Goal: Task Accomplishment & Management: Complete application form

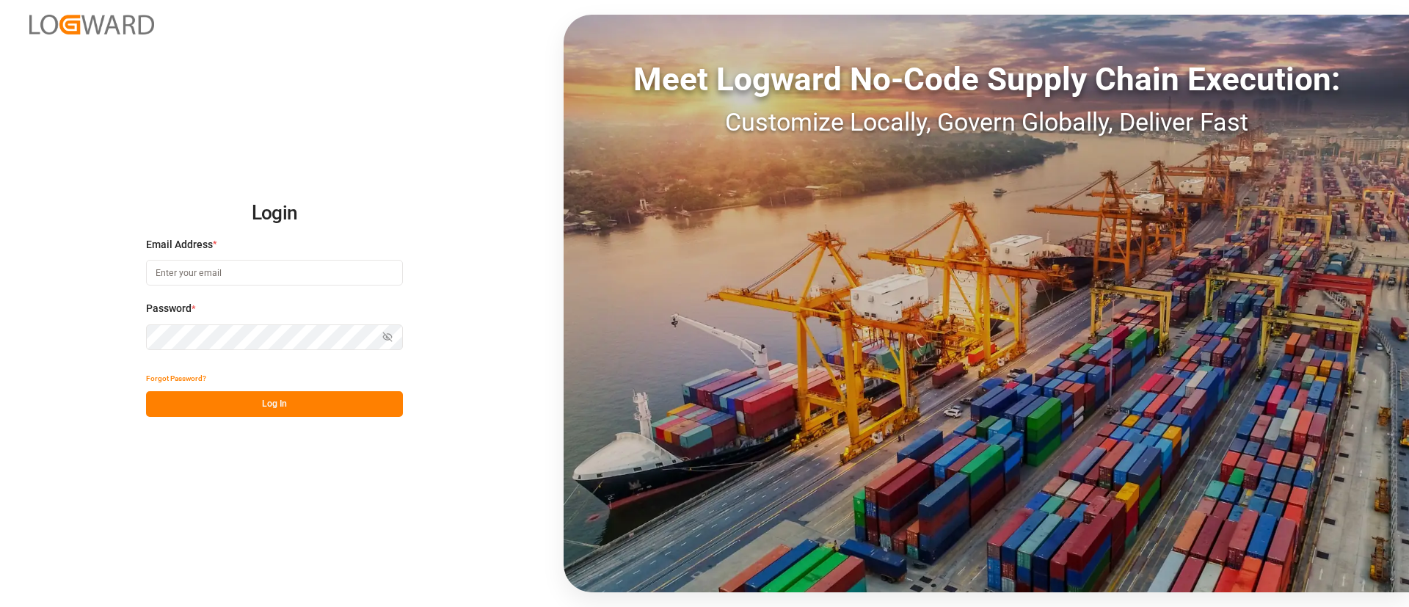
click at [318, 274] on input at bounding box center [274, 273] width 257 height 26
click at [0, 606] on com-1password-button at bounding box center [0, 607] width 0 height 0
type input "[PERSON_NAME][DOMAIN_NAME][EMAIL_ADDRESS][DOMAIN_NAME]"
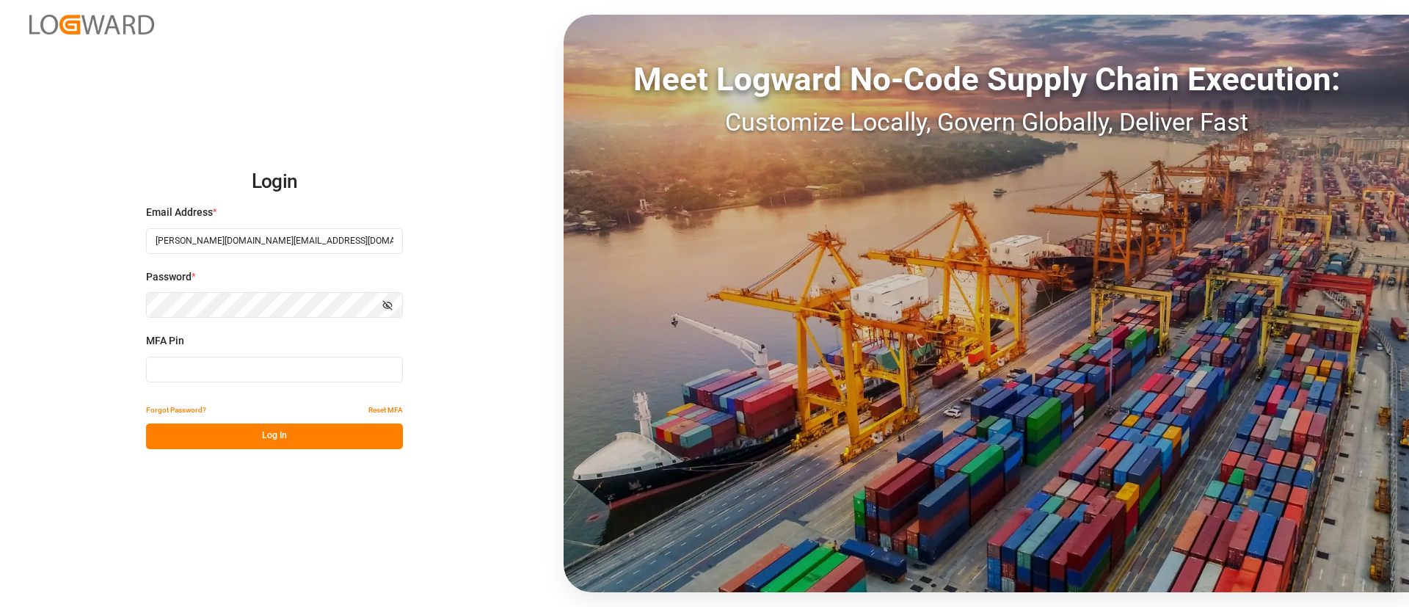
type input "717866"
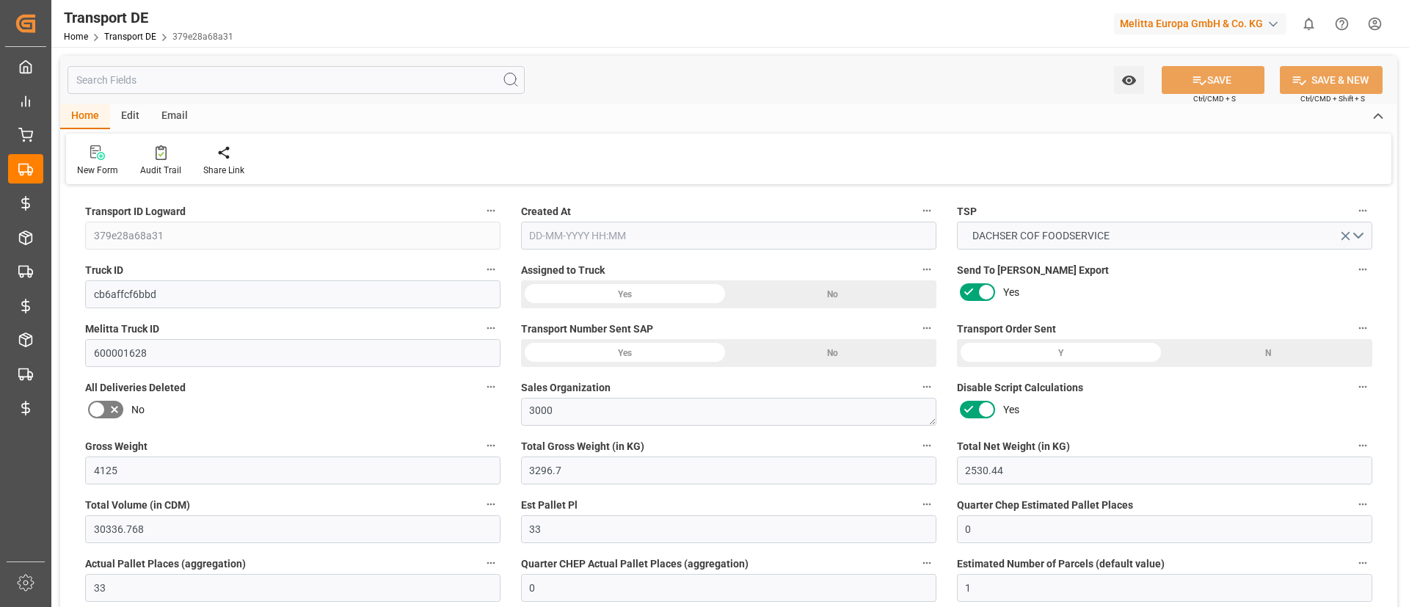
type input "4125"
type input "3296.7"
type input "2530.44"
type input "30336.768"
type input "33"
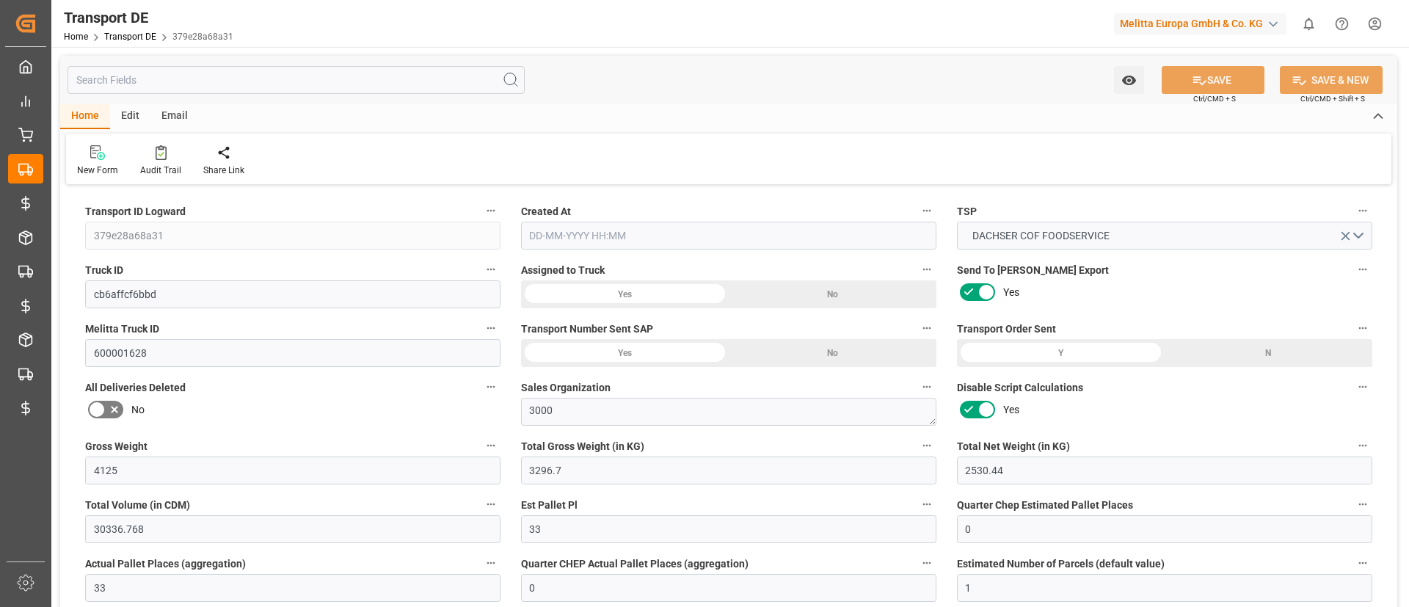
type input "0"
type input "33"
type input "0"
type input "1"
type input "33"
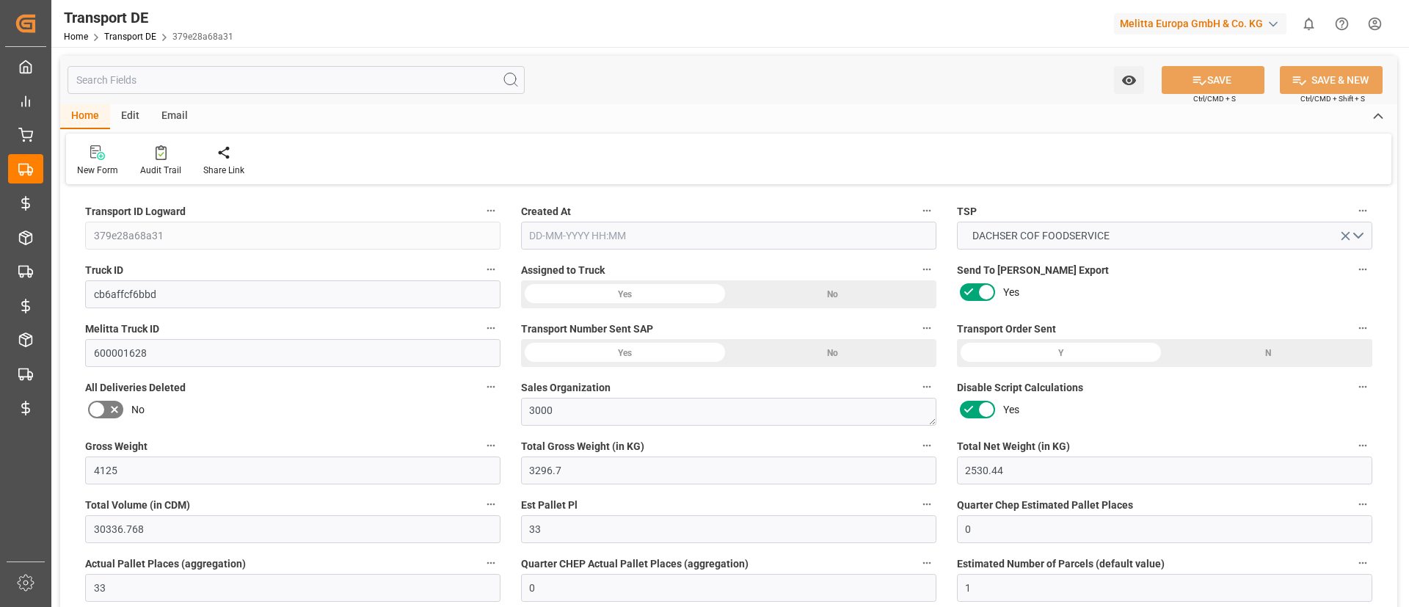
type input "33"
type input "0"
type input "2795"
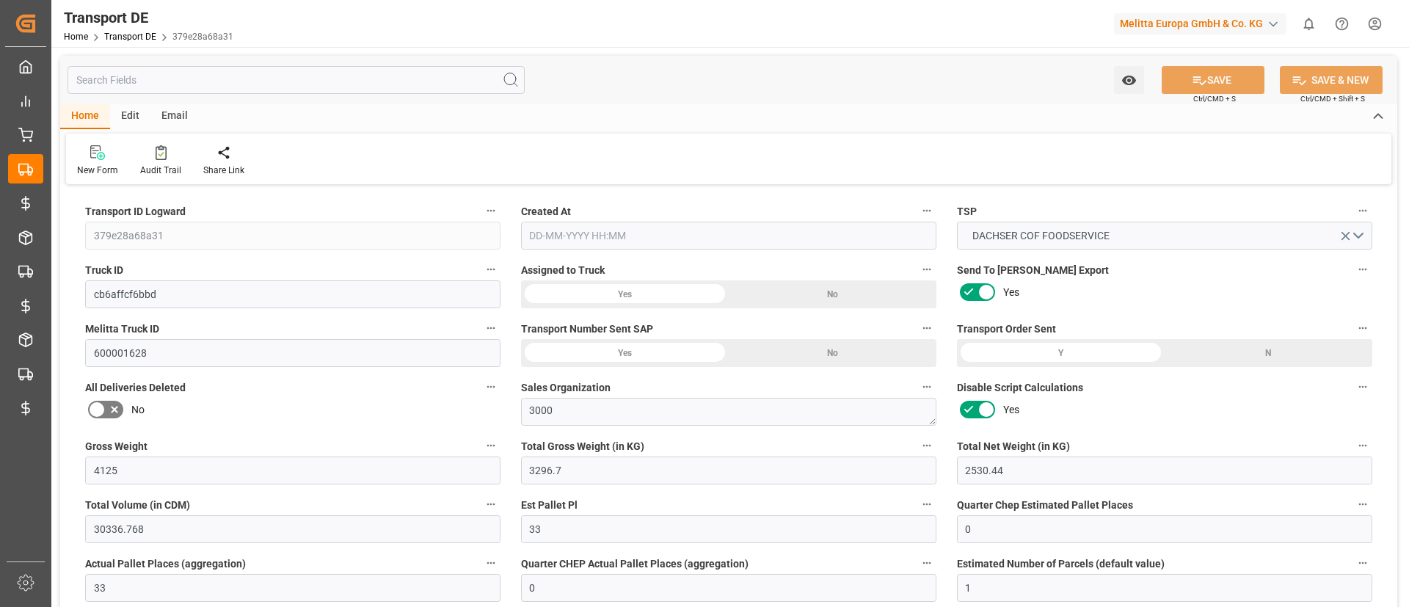
type input "208.678"
type input "2795"
type input "33"
type input "0"
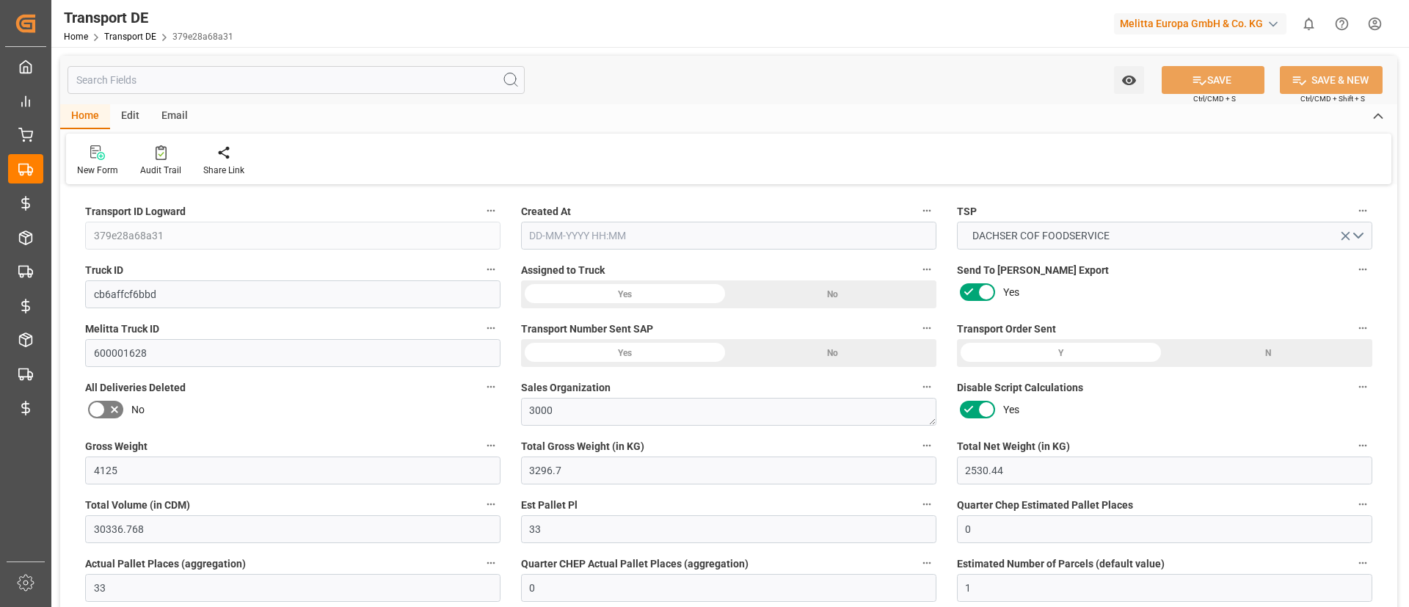
type input "0"
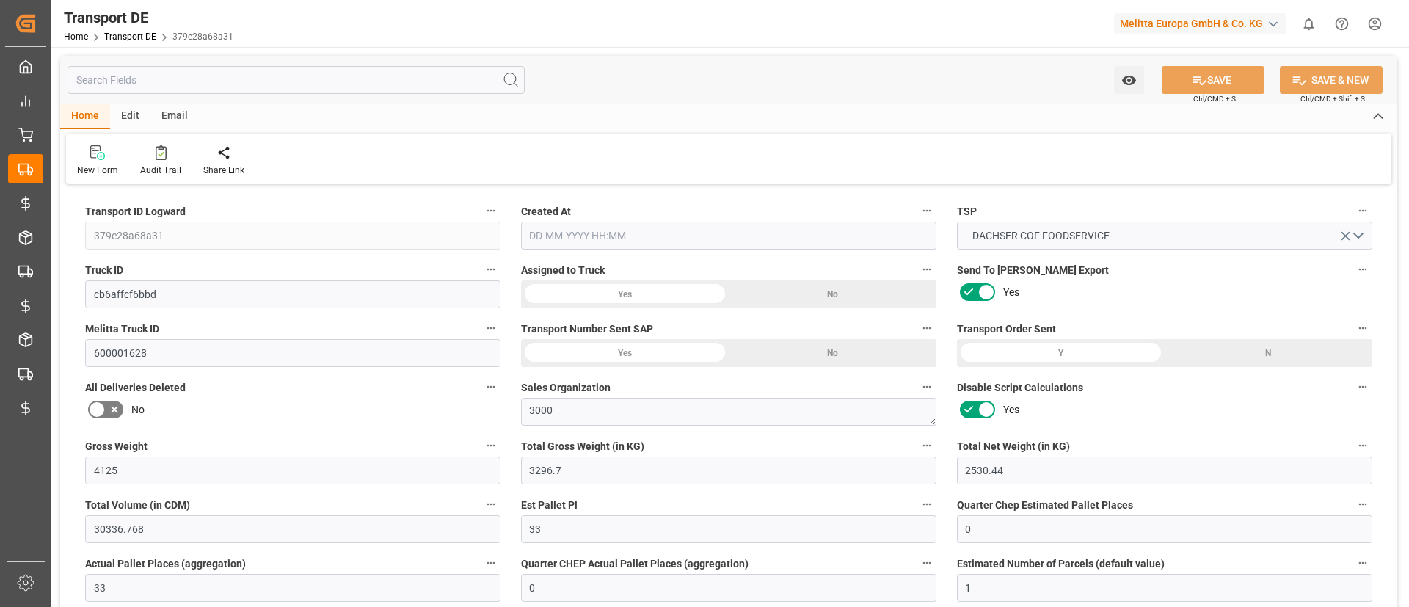
type input "0"
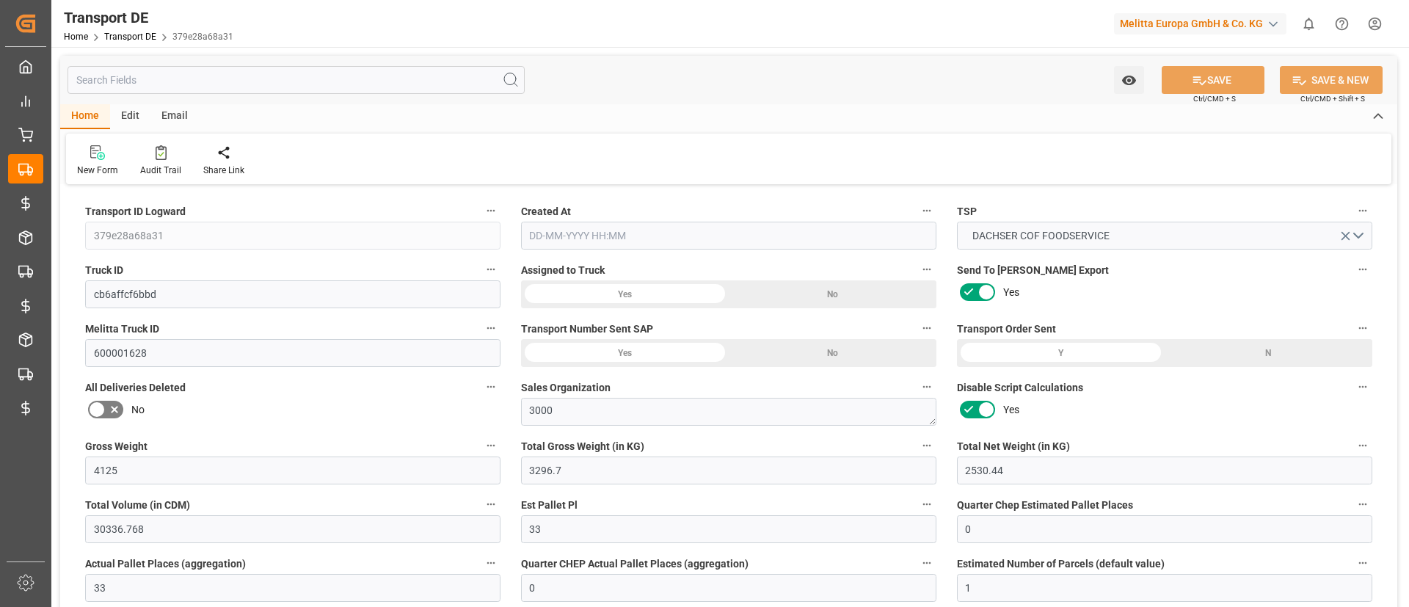
type input "0"
type input "3296.7"
type input "21"
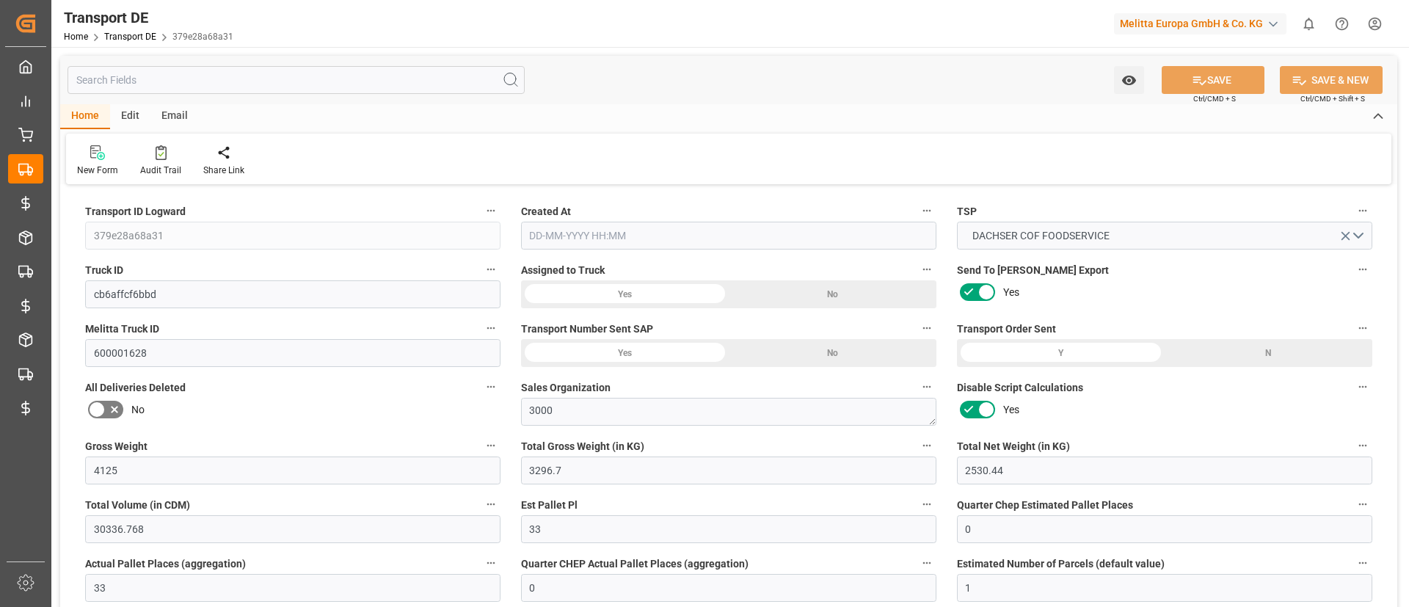
type input "100"
type input "0"
type input "33"
type input "0"
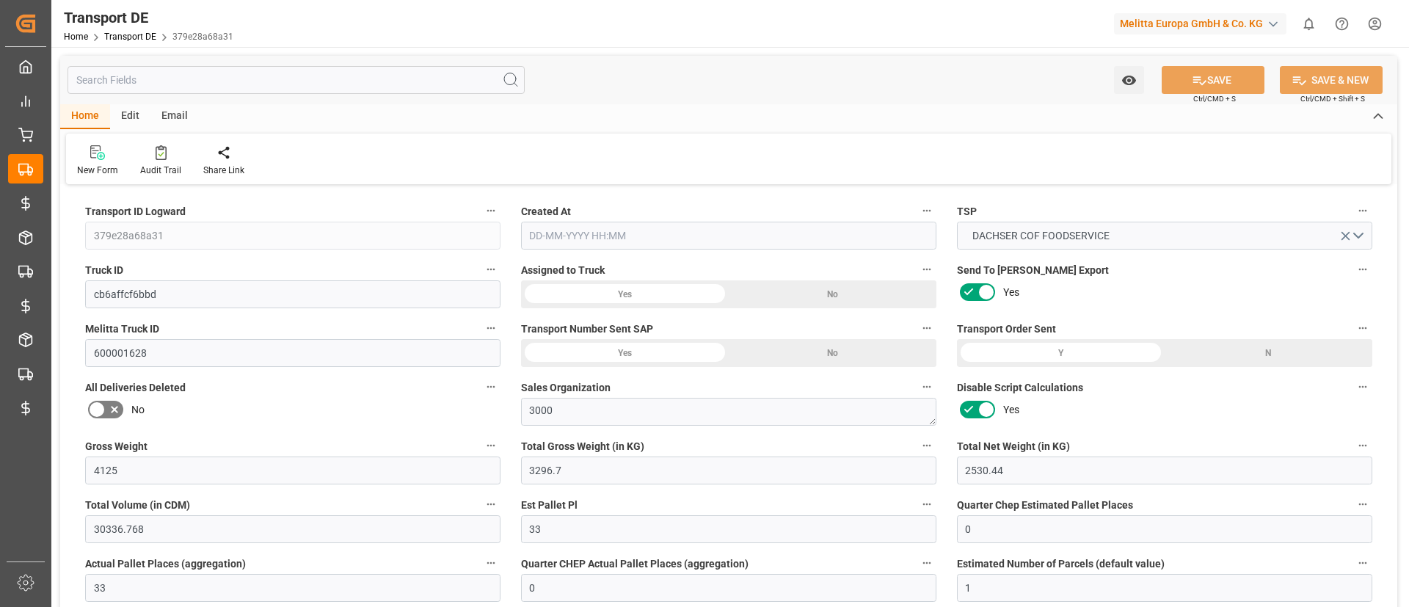
type input "0"
type input "1"
type input "0"
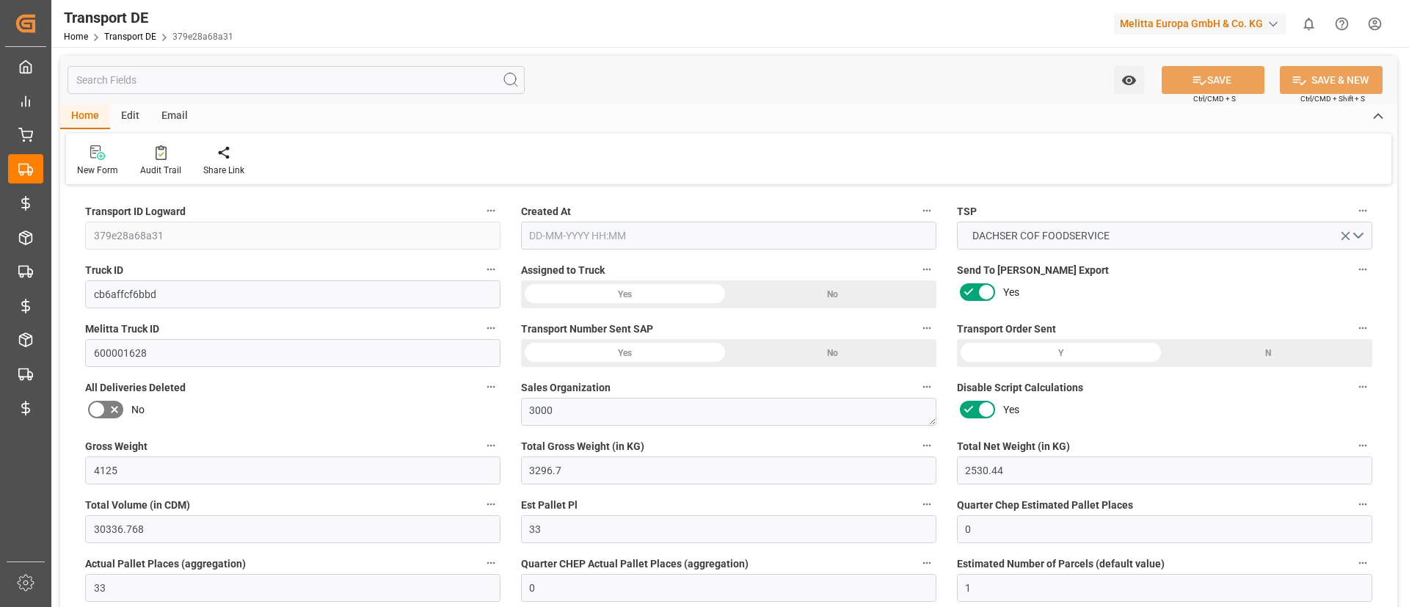
type input "1782"
type input "3003.678"
type input "2795"
type input "[DATE] 21:01"
type input "[DATE]"
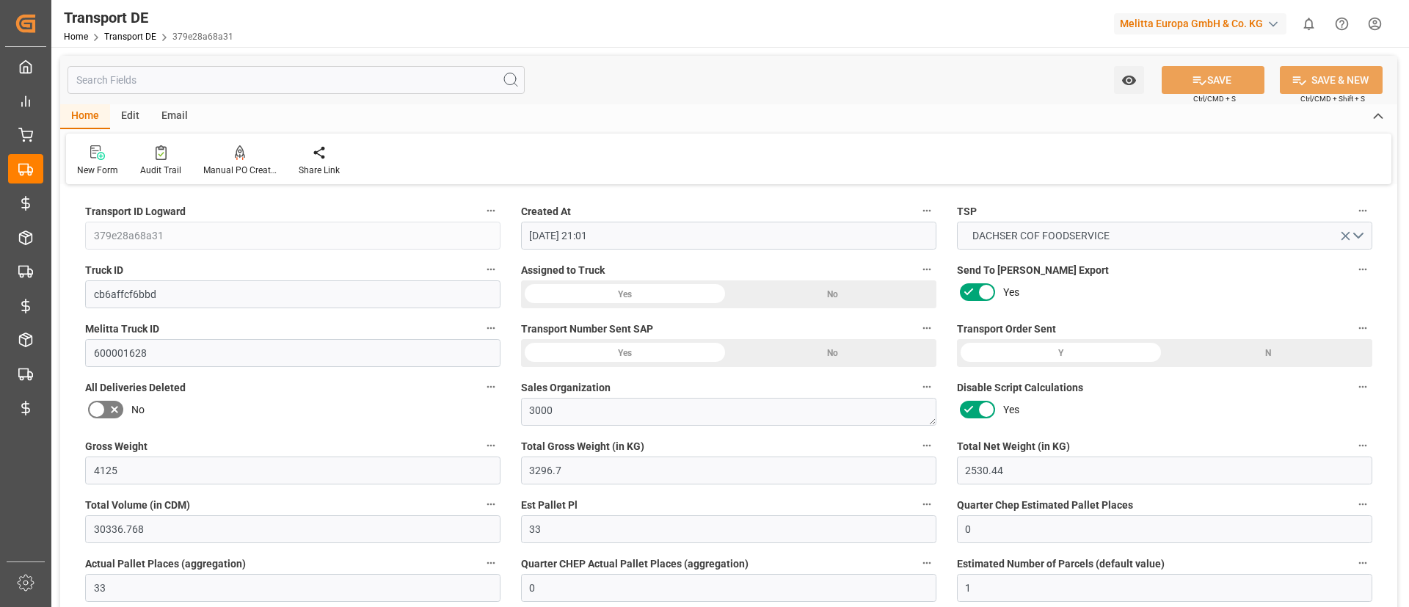
type input "[DATE]"
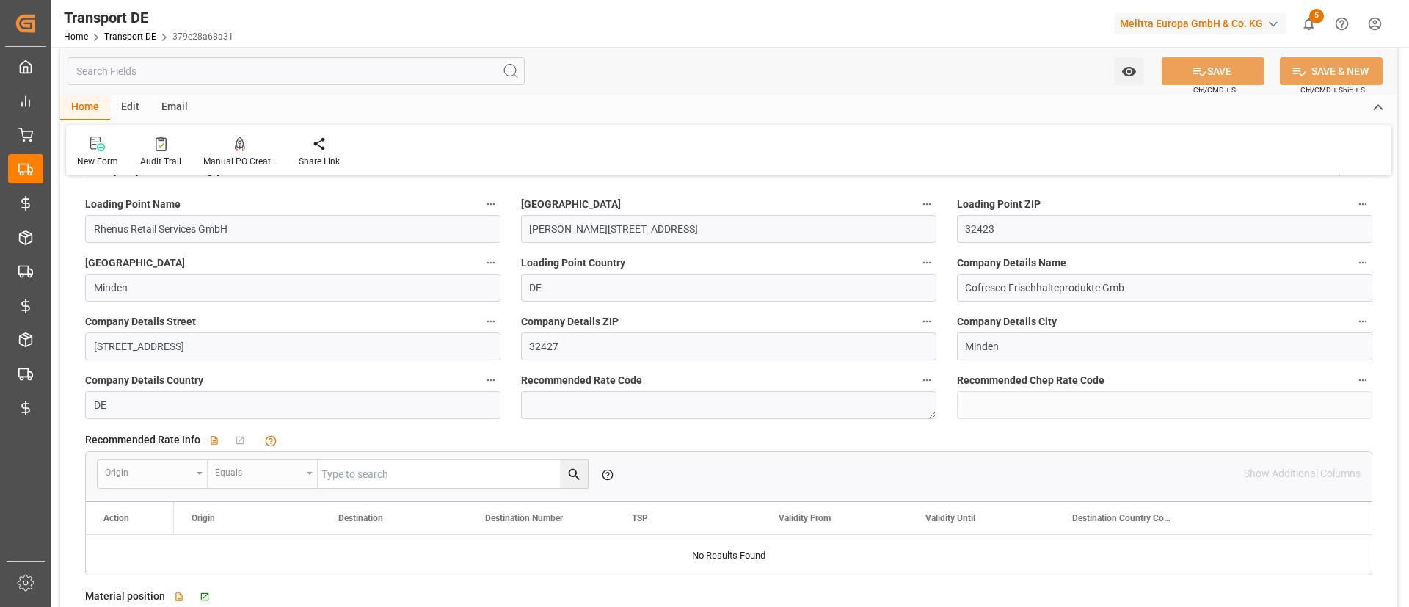
scroll to position [1884, 0]
